Goal: Task Accomplishment & Management: Manage account settings

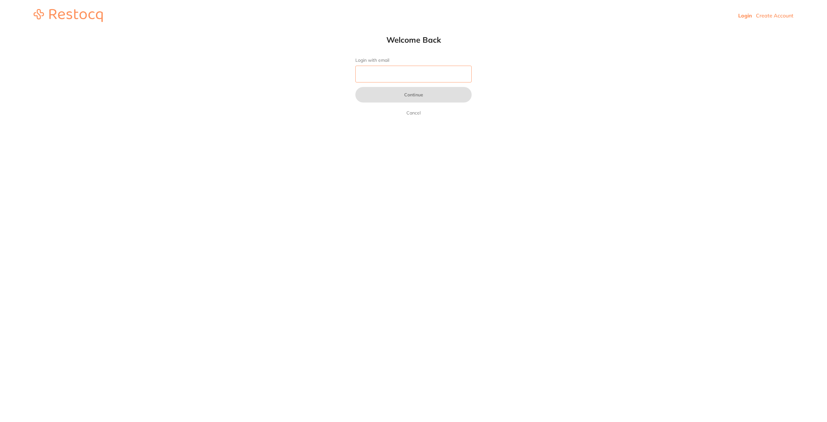
click at [397, 74] on input "Login with email" at bounding box center [413, 74] width 116 height 17
type input "i"
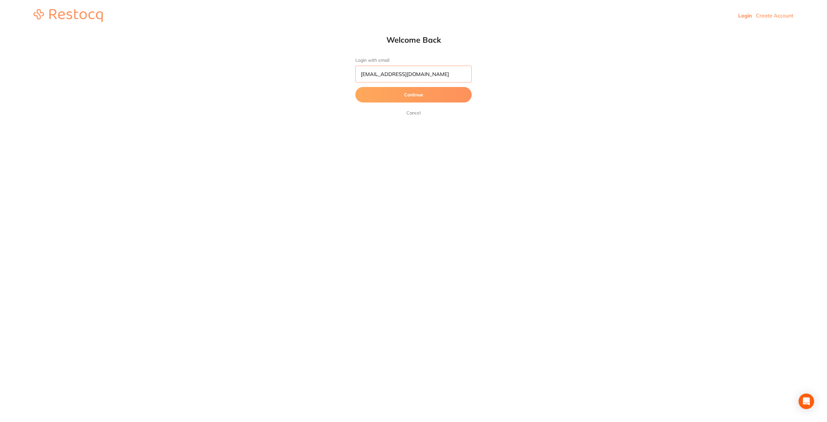
type input "manager@westondentistry.com.au"
click at [355, 87] on button "Continue" at bounding box center [413, 95] width 116 height 16
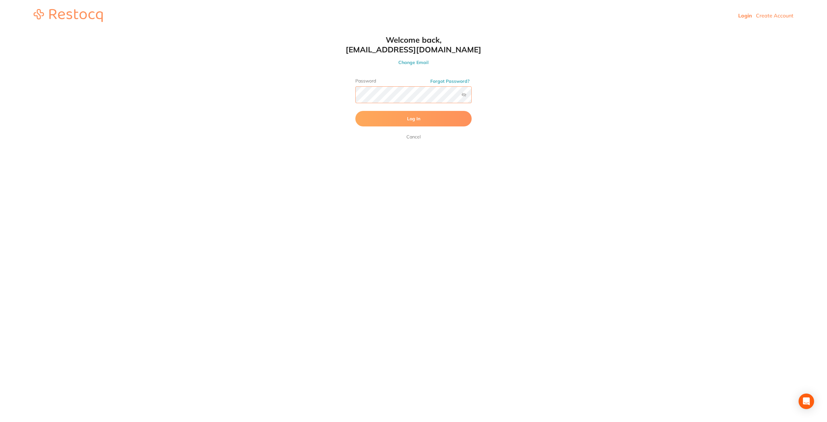
click at [355, 111] on button "Log In" at bounding box center [413, 119] width 116 height 16
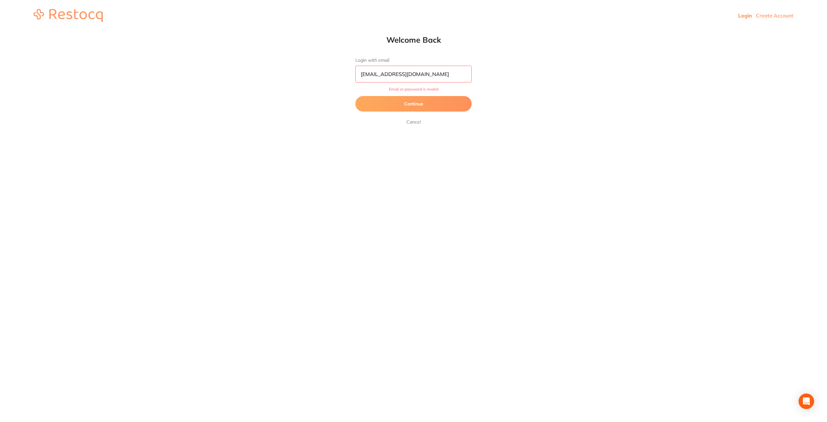
click at [412, 119] on link "Cancel" at bounding box center [413, 122] width 17 height 8
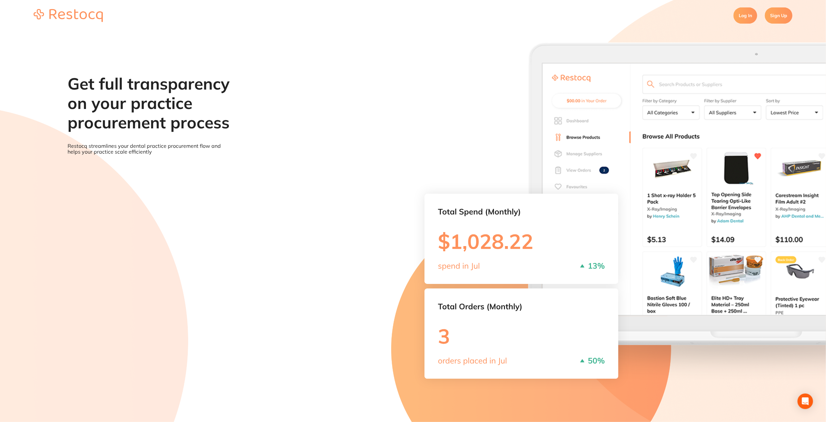
click at [747, 18] on link "Log In" at bounding box center [745, 15] width 24 height 16
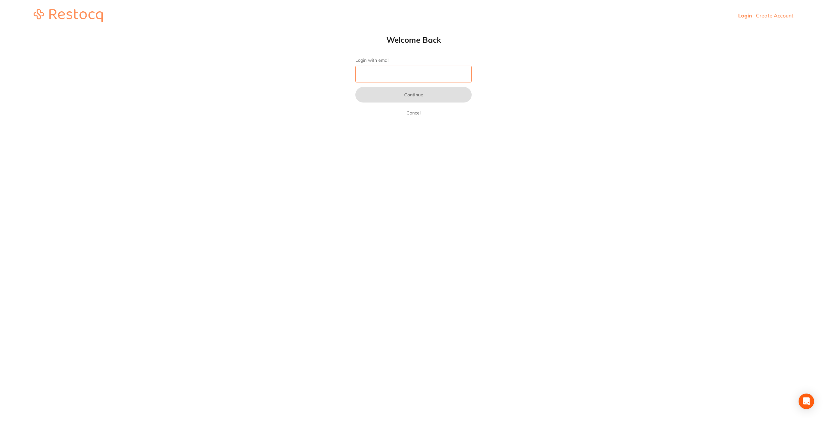
click at [394, 71] on input "Login with email" at bounding box center [413, 74] width 116 height 17
type input "info@westondentistry.com.au"
click at [355, 87] on button "Continue" at bounding box center [413, 95] width 116 height 16
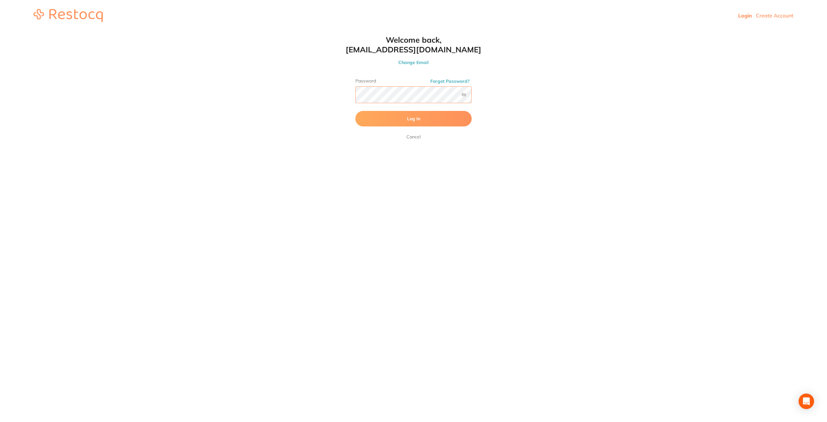
click at [355, 111] on button "Log In" at bounding box center [413, 119] width 116 height 16
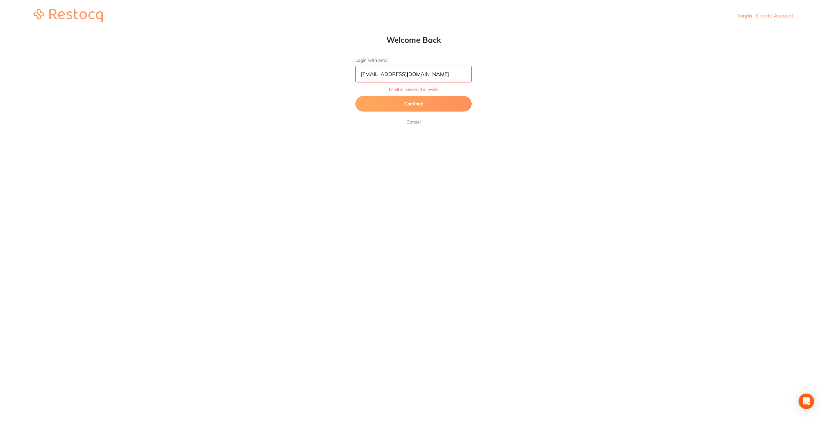
click at [409, 101] on button "Continue" at bounding box center [413, 104] width 116 height 16
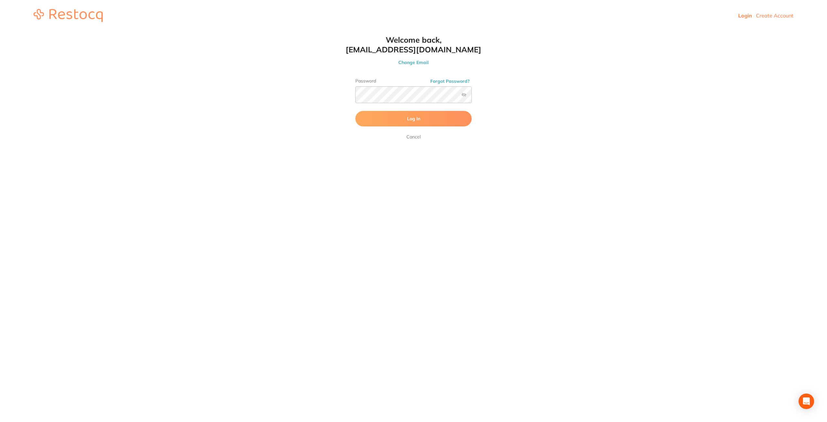
click at [416, 137] on link "Cancel" at bounding box center [413, 137] width 17 height 8
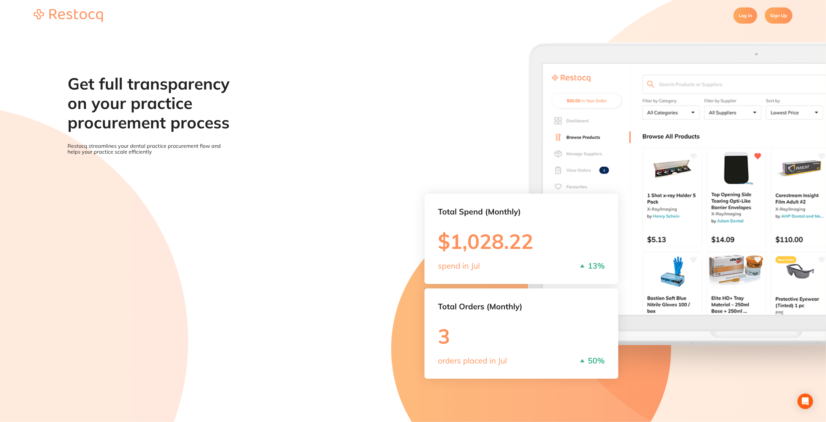
click at [744, 13] on link "Log In" at bounding box center [745, 15] width 24 height 16
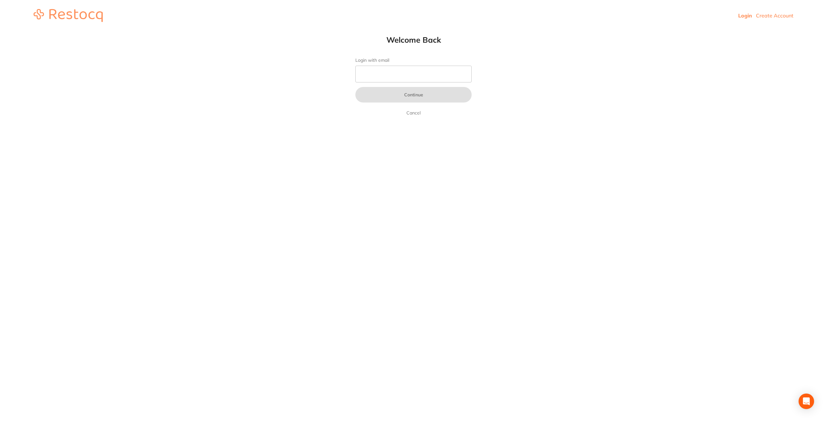
click at [415, 62] on label "Login with email" at bounding box center [413, 60] width 116 height 5
click at [415, 66] on input "Login with email" at bounding box center [413, 74] width 116 height 17
drag, startPoint x: 407, startPoint y: 74, endPoint x: 411, endPoint y: 77, distance: 5.3
click at [407, 74] on input "Login with email" at bounding box center [413, 74] width 116 height 17
type input "[EMAIL_ADDRESS][DOMAIN_NAME]"
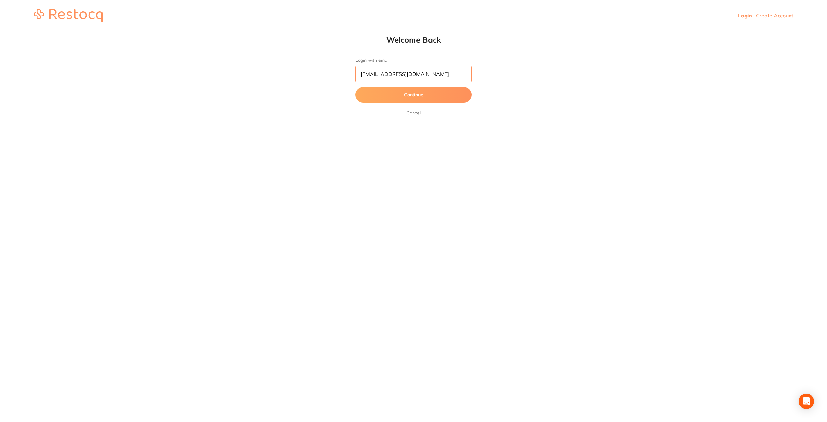
click at [355, 87] on button "Continue" at bounding box center [413, 95] width 116 height 16
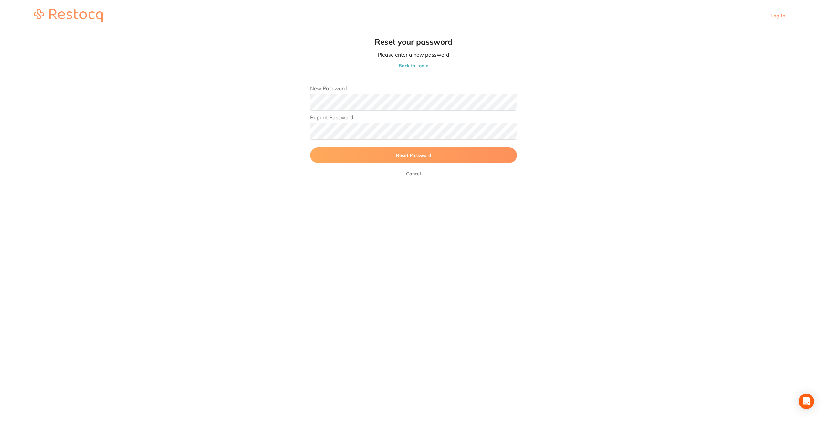
click at [310, 147] on button "Reset Password" at bounding box center [413, 155] width 207 height 16
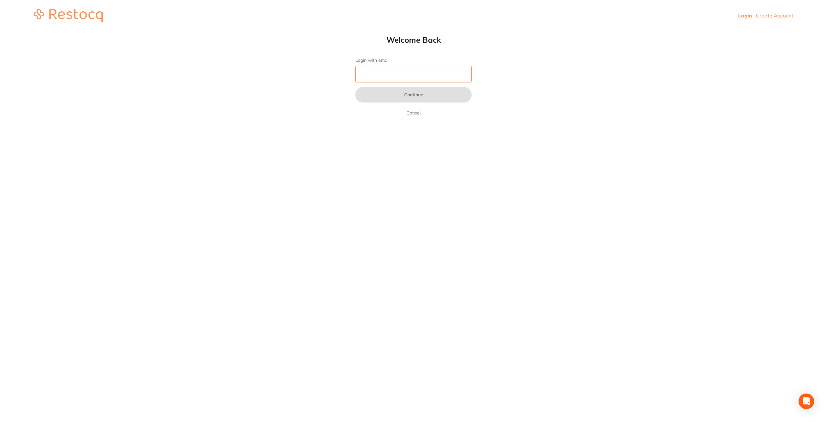
click at [391, 77] on input "Login with email" at bounding box center [413, 74] width 116 height 17
click at [401, 97] on button "Continue" at bounding box center [413, 95] width 116 height 16
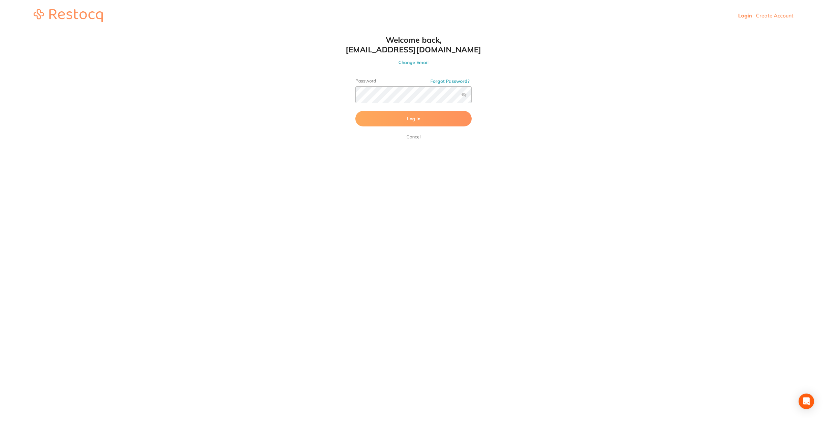
click at [407, 118] on span "Log In" at bounding box center [413, 119] width 13 height 6
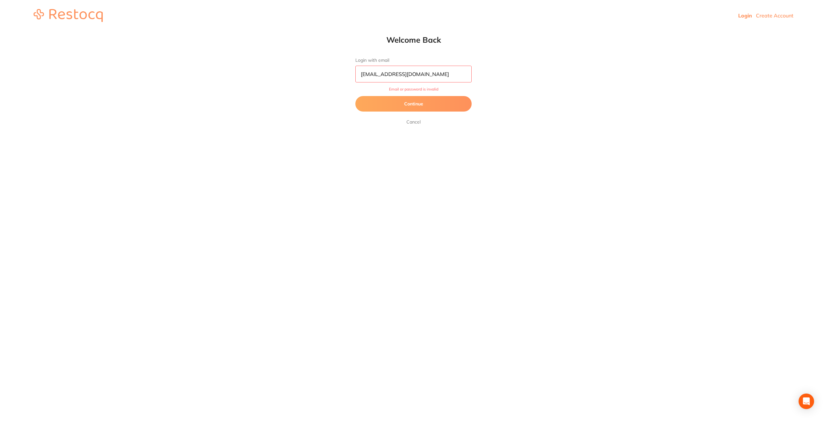
drag, startPoint x: 391, startPoint y: 73, endPoint x: 375, endPoint y: 74, distance: 16.2
click at [375, 74] on input "info@westondentistry.com.au" at bounding box center [413, 74] width 116 height 17
type input "[EMAIL_ADDRESS][DOMAIN_NAME]"
click at [418, 101] on button "Continue" at bounding box center [413, 104] width 116 height 16
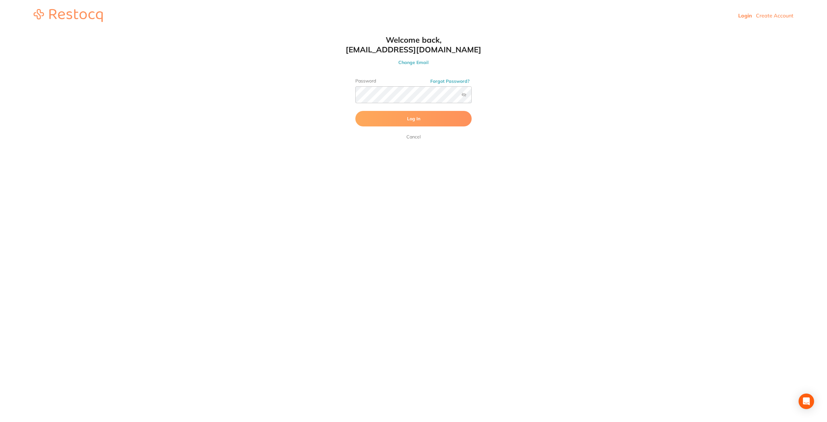
click at [422, 120] on button "Log In" at bounding box center [413, 119] width 116 height 16
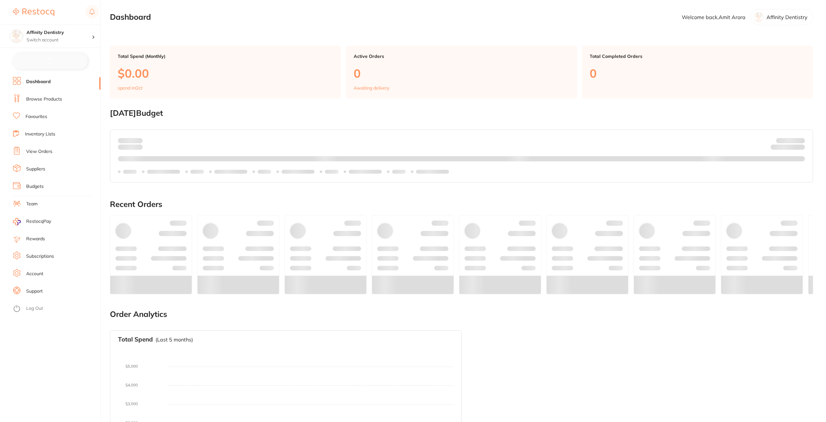
checkbox input "false"
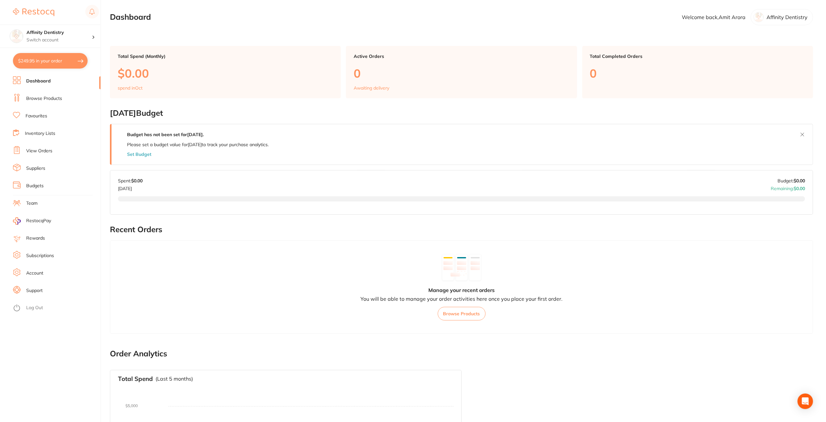
click at [34, 276] on link "Account" at bounding box center [34, 273] width 17 height 6
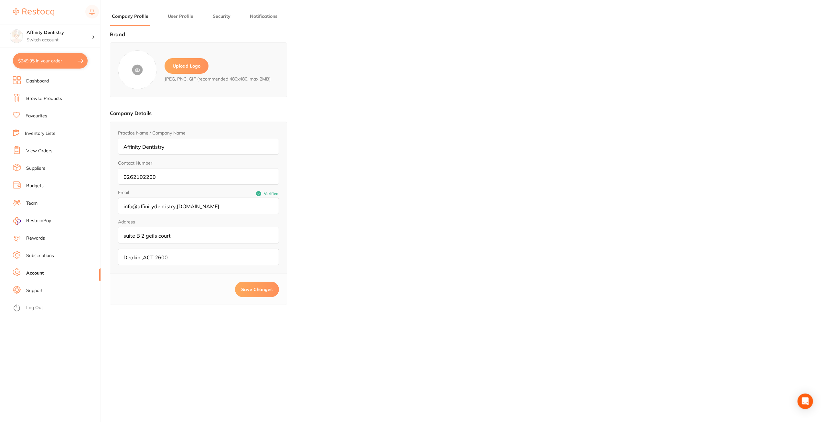
type input "Amit"
type input "Arora"
type input "[EMAIL_ADDRESS][DOMAIN_NAME]"
click at [37, 254] on link "Subscriptions" at bounding box center [40, 255] width 28 height 6
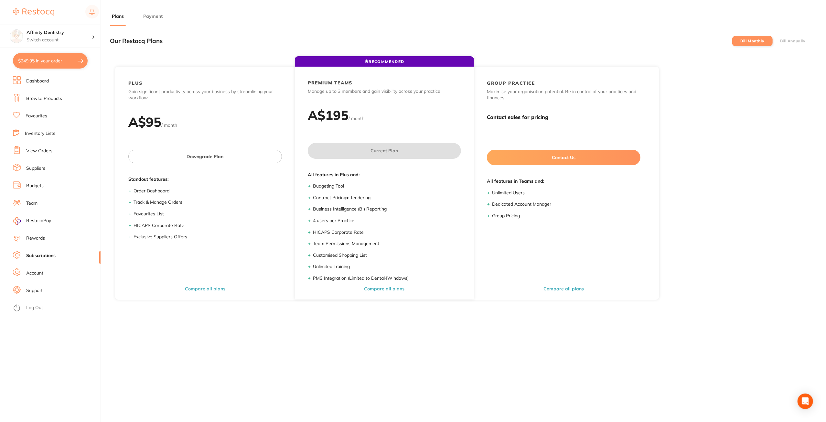
click at [29, 237] on link "Rewards" at bounding box center [35, 238] width 19 height 6
click at [35, 275] on link "Account" at bounding box center [34, 273] width 17 height 6
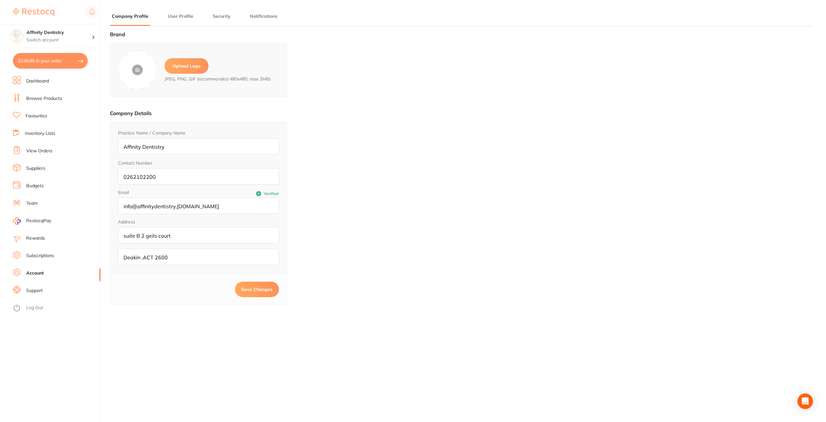
type input "Amit"
type input "Arora"
type input "[EMAIL_ADDRESS][DOMAIN_NAME]"
click at [186, 18] on button "User Profile" at bounding box center [180, 16] width 29 height 6
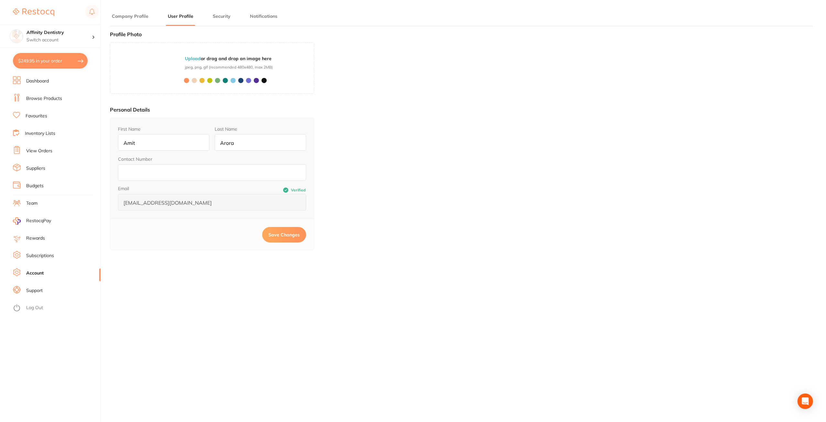
click at [220, 18] on button "Security" at bounding box center [222, 16] width 22 height 6
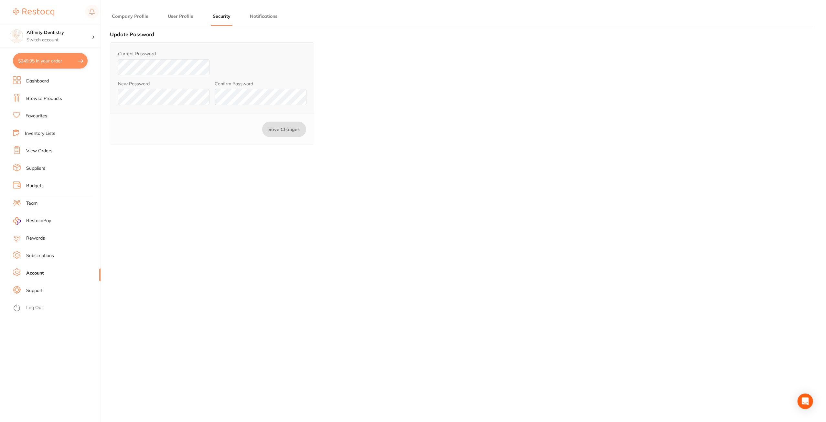
click at [256, 15] on button "Notifications" at bounding box center [263, 16] width 31 height 6
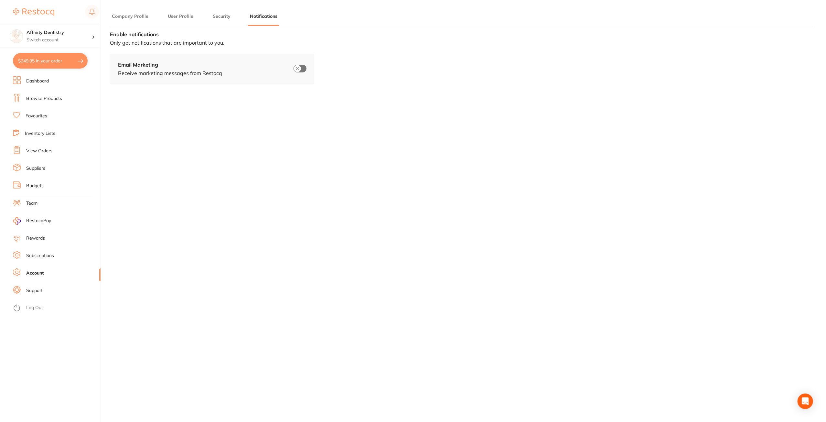
click at [36, 253] on link "Subscriptions" at bounding box center [40, 255] width 28 height 6
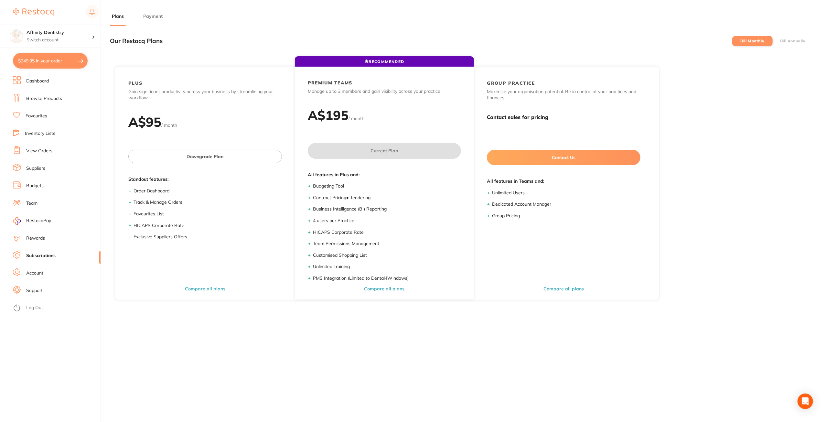
click at [155, 17] on button "Payment" at bounding box center [152, 16] width 23 height 6
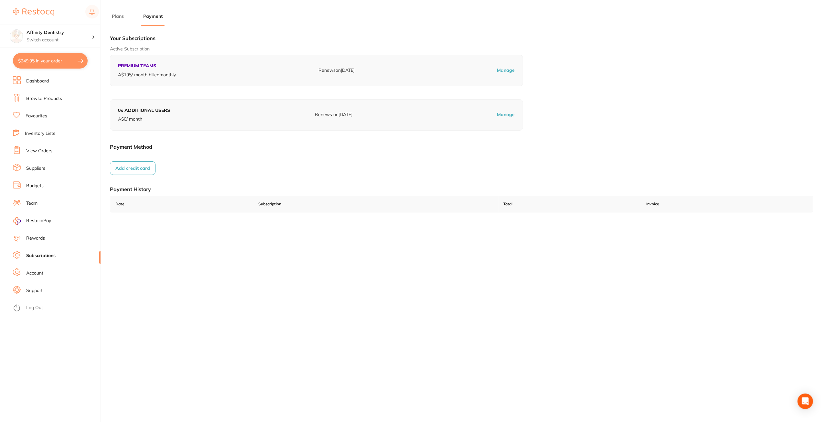
click at [123, 167] on button "Add credit card" at bounding box center [133, 168] width 46 height 14
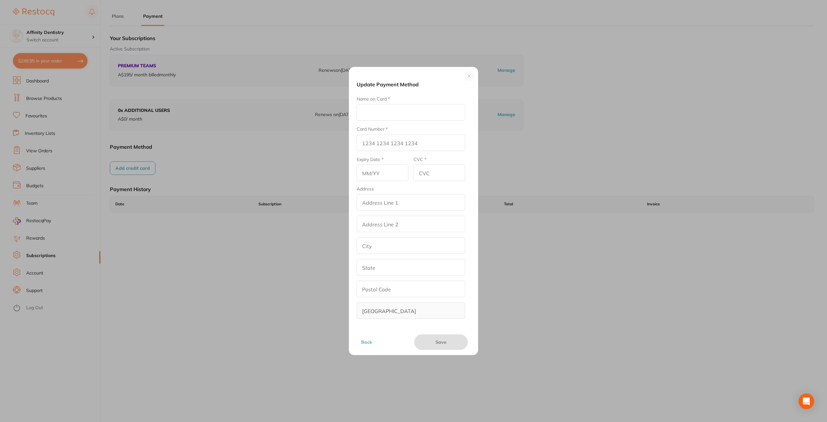
click at [359, 115] on input "Name on Card *" at bounding box center [411, 112] width 109 height 16
type input "Shilpa Arora"
type input "3760 1192 8162 000"
type input "11/29"
click at [421, 172] on input "CVC *" at bounding box center [440, 172] width 52 height 16
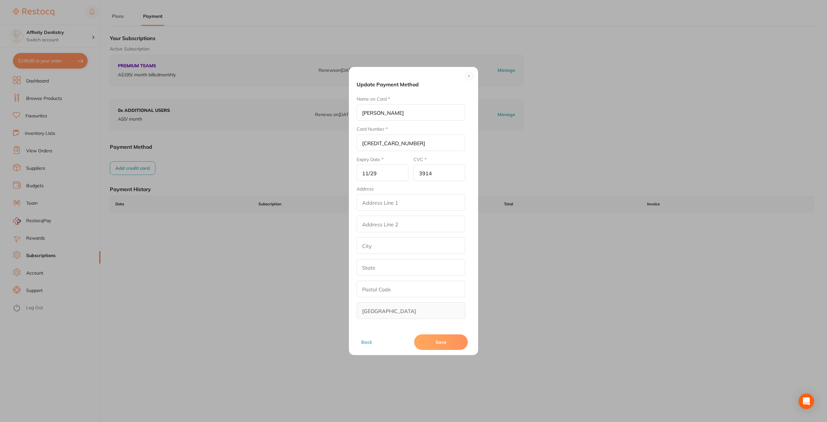
type input "3914"
click at [431, 336] on button "Save" at bounding box center [441, 342] width 54 height 16
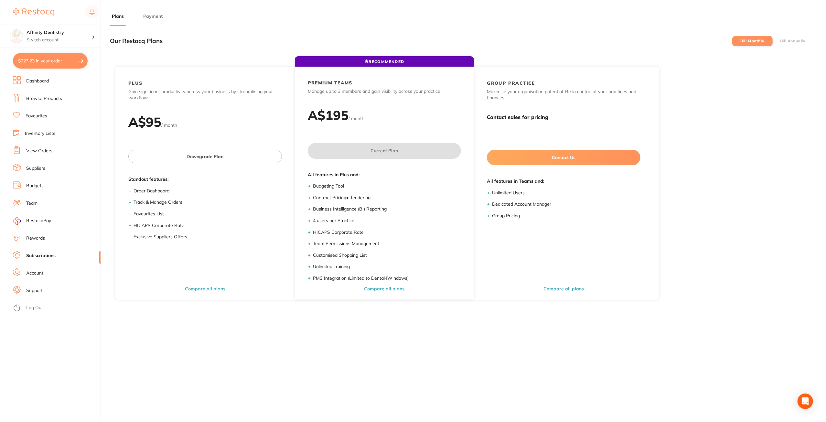
click at [111, 21] on li "Plans" at bounding box center [118, 19] width 16 height 13
click at [165, 19] on ul "Plans Payment" at bounding box center [461, 19] width 703 height 13
click at [161, 18] on button "Payment" at bounding box center [152, 16] width 23 height 6
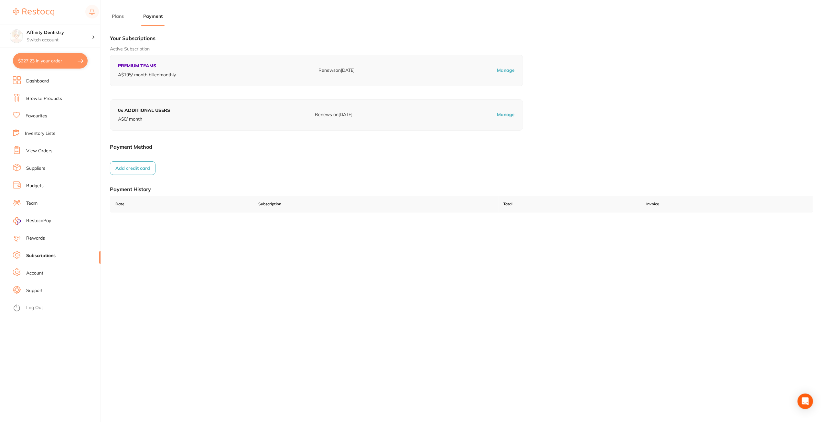
click at [143, 164] on button "Add credit card" at bounding box center [133, 168] width 46 height 14
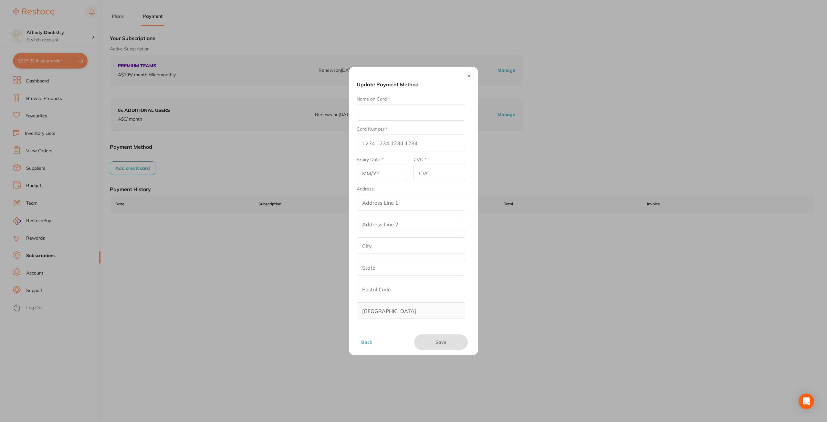
click at [400, 114] on input "Name on Card *" at bounding box center [411, 112] width 109 height 16
type input "Weston Dentistry"
type input "4336 8771 2121 6640"
type input "02/27"
type input "941"
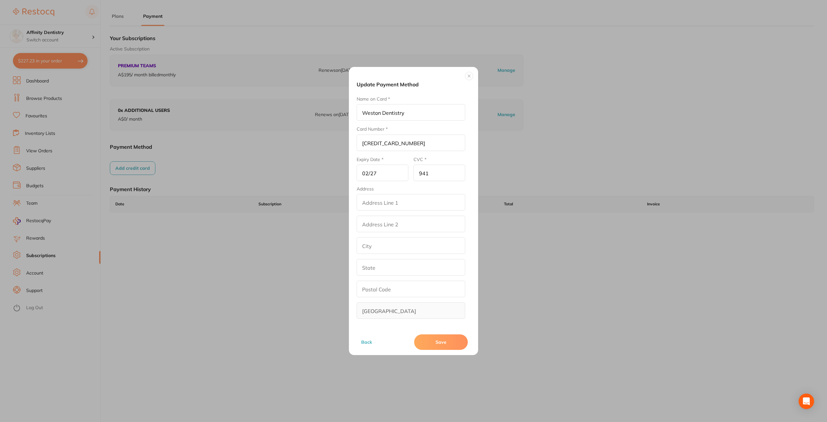
click at [433, 341] on button "Save" at bounding box center [441, 342] width 54 height 16
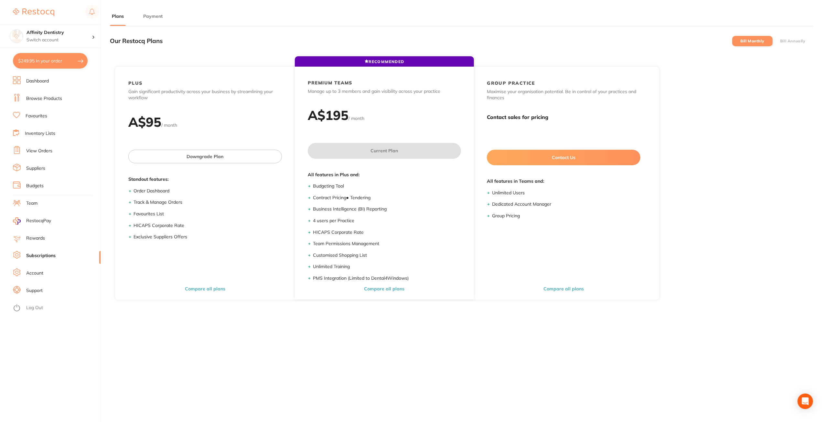
click at [138, 16] on ul "Plans Payment" at bounding box center [461, 19] width 703 height 13
click at [145, 16] on button "Payment" at bounding box center [152, 16] width 23 height 6
click at [146, 16] on button "Payment" at bounding box center [152, 16] width 23 height 6
click at [142, 14] on button "Payment" at bounding box center [152, 16] width 23 height 6
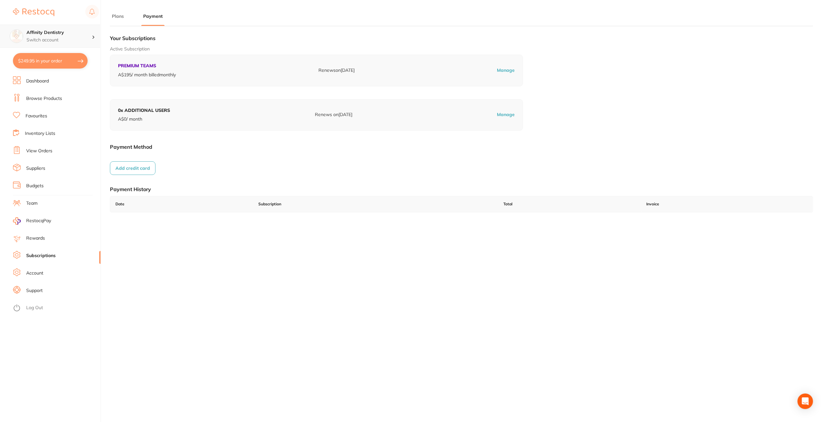
click at [91, 35] on h4 "Affinity Dentistry" at bounding box center [58, 32] width 65 height 6
click at [92, 35] on div at bounding box center [96, 36] width 8 height 6
click at [156, 253] on div "Our Restocq Plans Bill Monthly Bill Annually RECOMMENDED PLUS Gain significant …" at bounding box center [461, 242] width 703 height 422
click at [39, 40] on p "Switch account" at bounding box center [58, 40] width 65 height 6
click at [214, 202] on td "Date" at bounding box center [181, 204] width 143 height 16
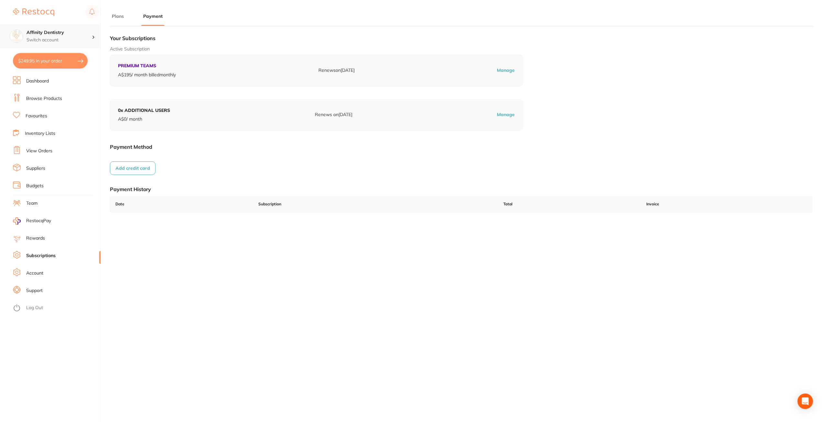
click at [51, 40] on p "Switch account" at bounding box center [58, 40] width 65 height 6
click at [91, 38] on p "Switch account" at bounding box center [58, 40] width 65 height 6
click at [92, 37] on div at bounding box center [96, 36] width 8 height 6
click at [27, 202] on link "Team" at bounding box center [31, 203] width 11 height 6
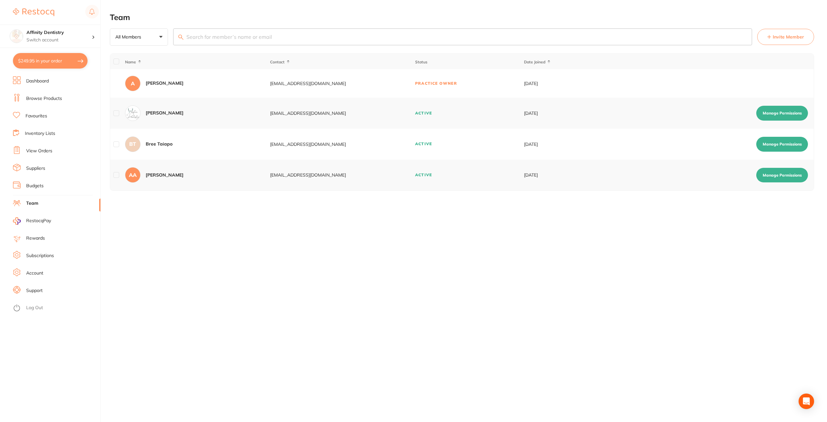
click at [34, 276] on link "Account" at bounding box center [34, 273] width 17 height 6
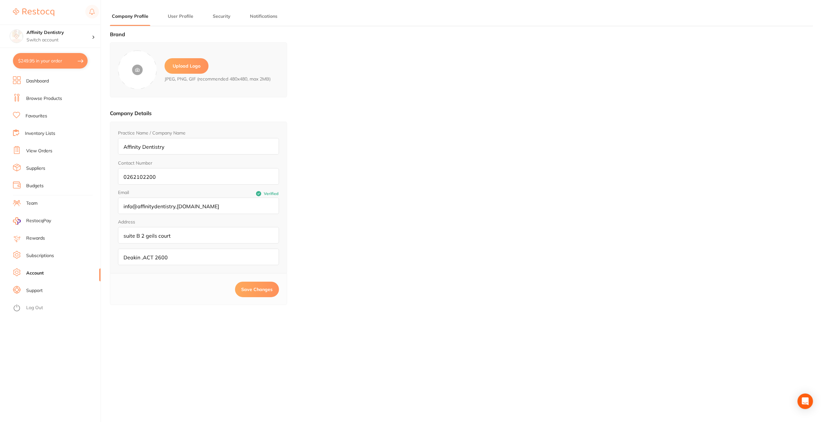
type input "Amit"
type input "Arora"
type input "[EMAIL_ADDRESS][DOMAIN_NAME]"
click at [69, 62] on button "$249.95 in your order" at bounding box center [50, 61] width 75 height 16
checkbox input "true"
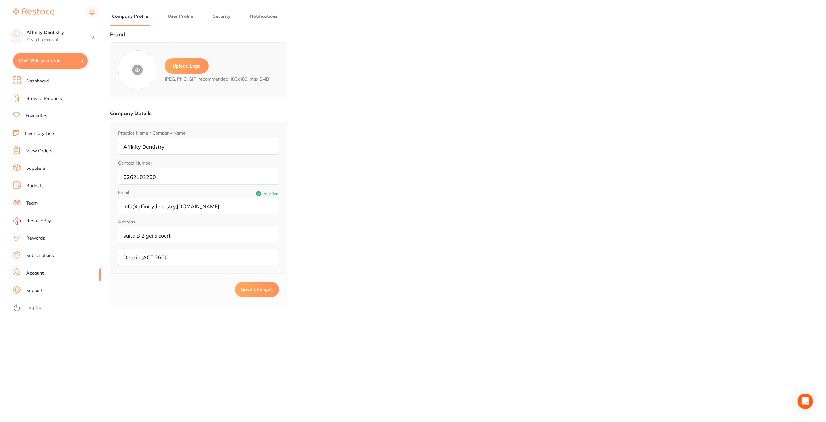
checkbox input "true"
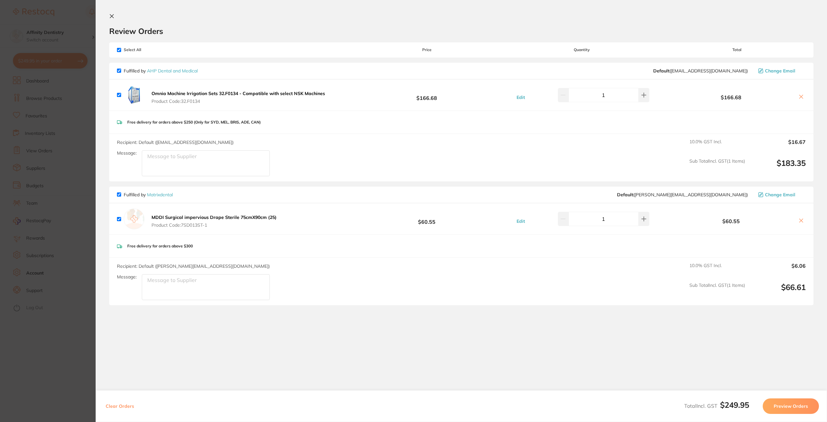
click at [80, 19] on section "Update RRP Set your pre negotiated price for this item. Item Agreed RRP (excl. …" at bounding box center [413, 211] width 827 height 422
